Goal: Task Accomplishment & Management: Use online tool/utility

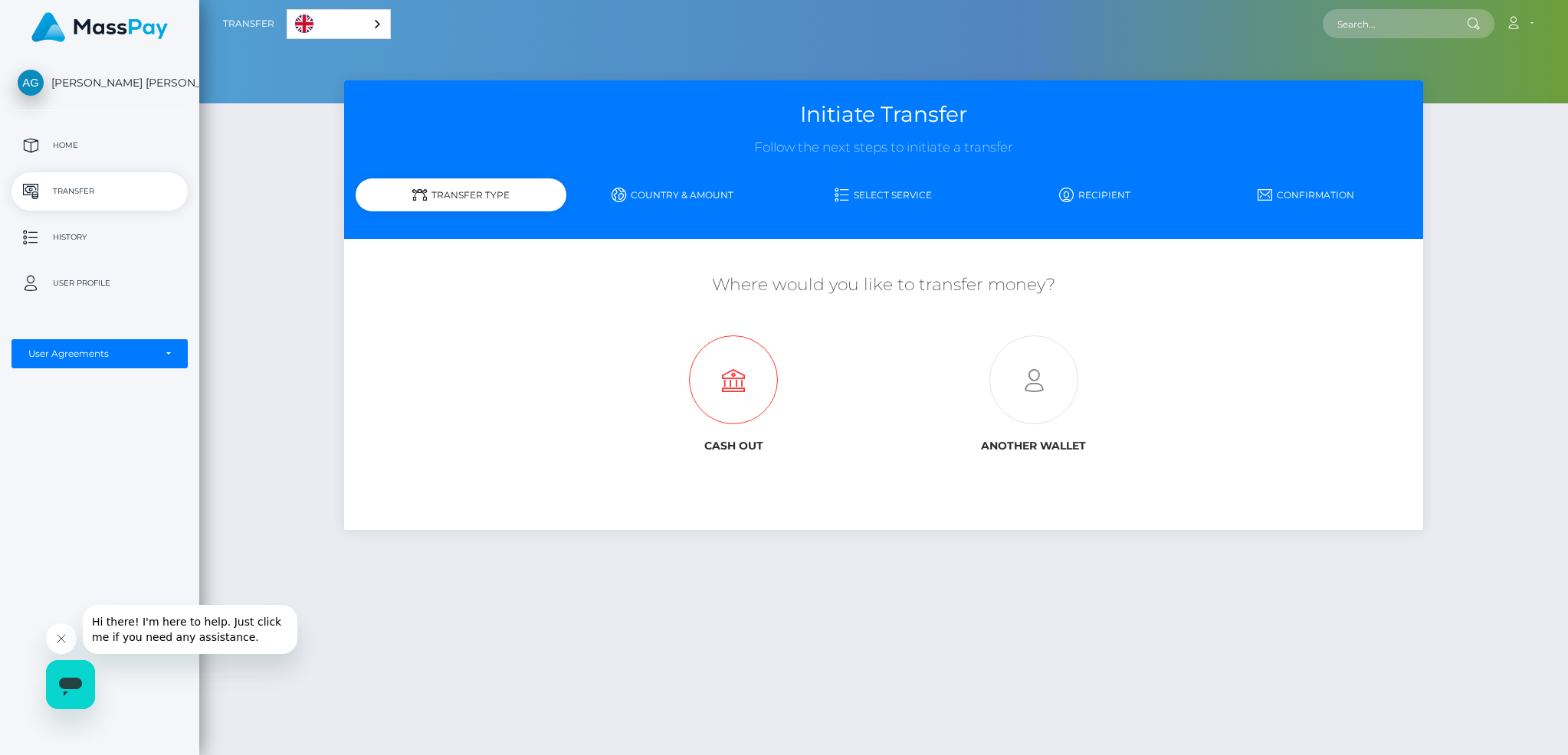
click at [734, 383] on icon at bounding box center [733, 381] width 299 height 89
click at [735, 381] on icon at bounding box center [733, 381] width 299 height 89
click at [659, 193] on link "Country & Amount" at bounding box center [672, 195] width 212 height 27
click at [732, 376] on icon at bounding box center [733, 381] width 299 height 89
click at [736, 401] on icon at bounding box center [733, 381] width 299 height 89
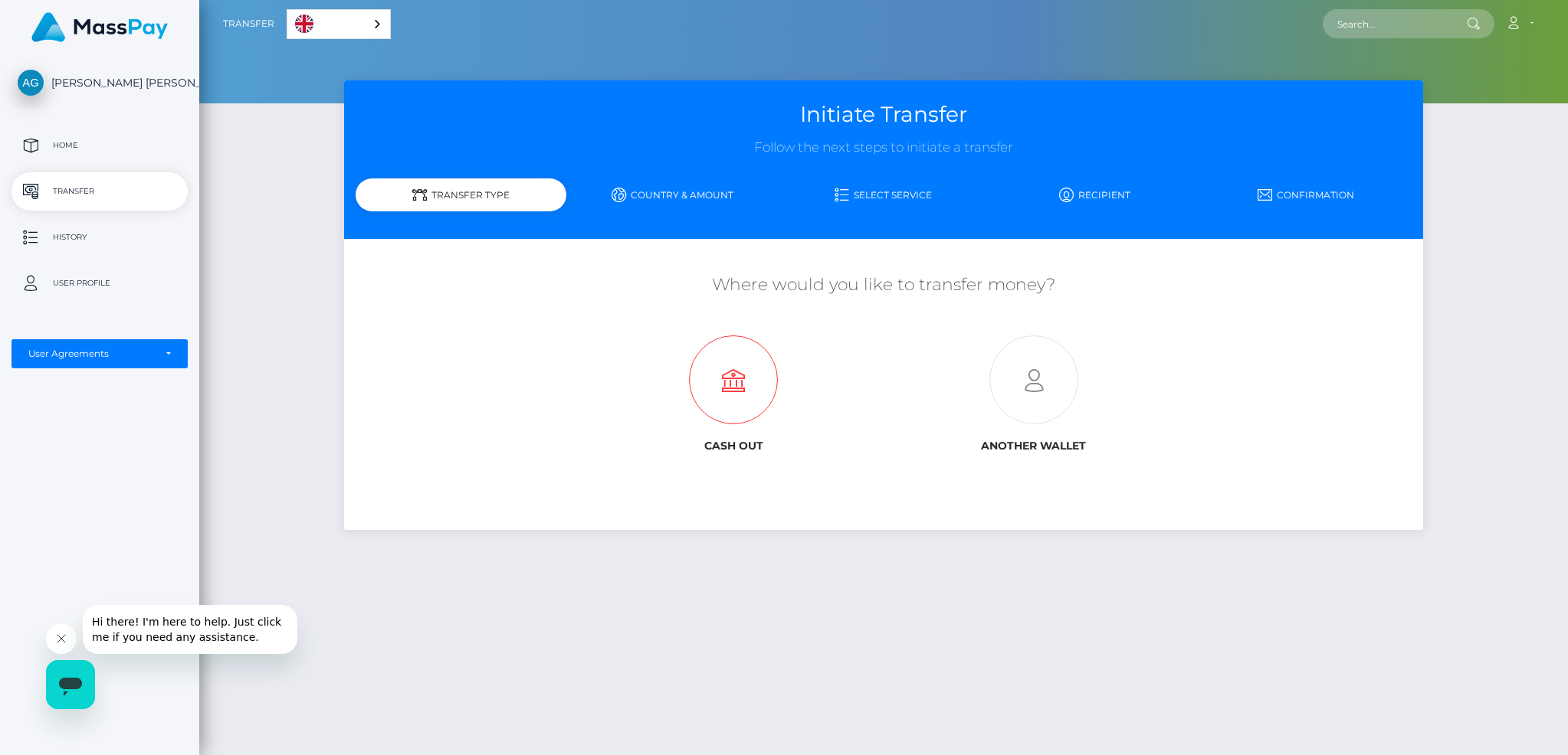
click at [739, 383] on icon at bounding box center [733, 381] width 299 height 89
click at [1034, 388] on icon at bounding box center [1033, 381] width 299 height 89
click at [736, 390] on icon at bounding box center [733, 381] width 299 height 89
